Goal: Information Seeking & Learning: Learn about a topic

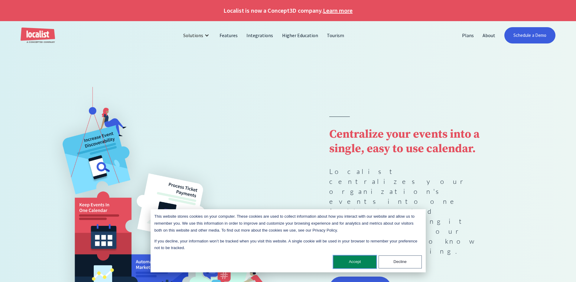
click at [362, 262] on button "Accept" at bounding box center [354, 262] width 43 height 13
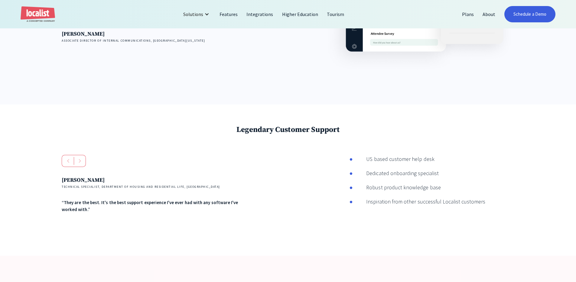
scroll to position [961, 0]
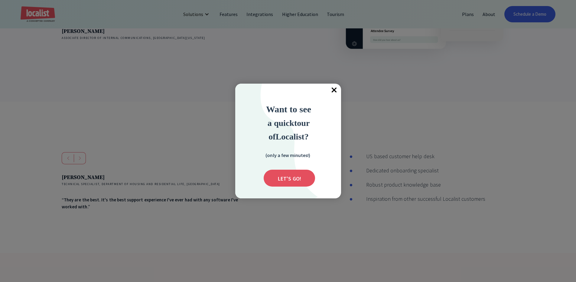
click at [337, 90] on span "×" at bounding box center [334, 90] width 13 height 13
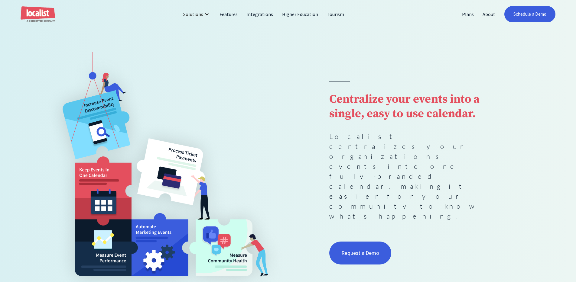
scroll to position [0, 0]
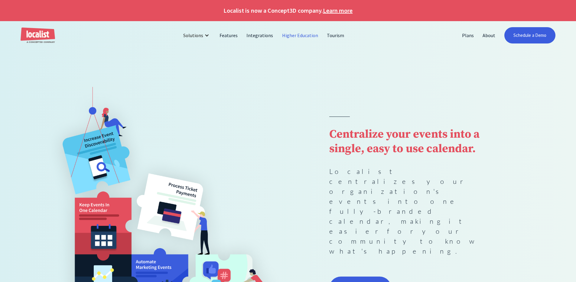
click at [303, 37] on link "Higher Education" at bounding box center [300, 35] width 45 height 15
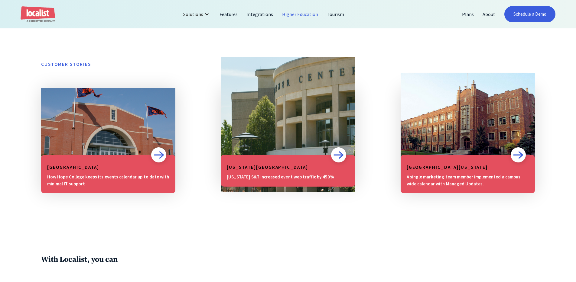
scroll to position [575, 0]
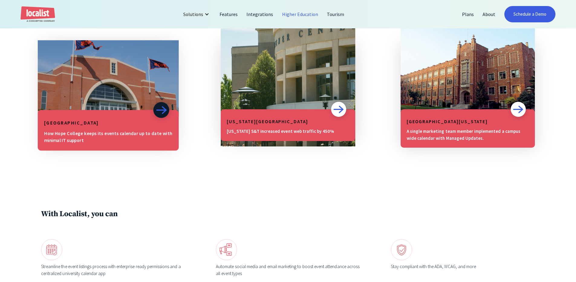
click at [93, 55] on img at bounding box center [108, 78] width 141 height 76
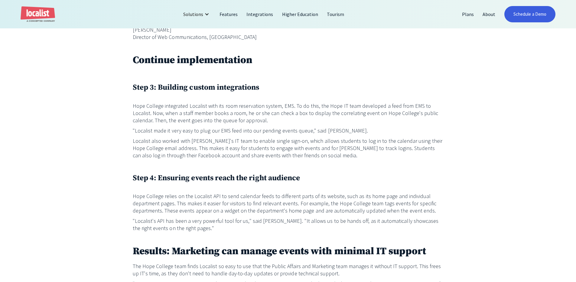
scroll to position [744, 0]
